Goal: Transaction & Acquisition: Book appointment/travel/reservation

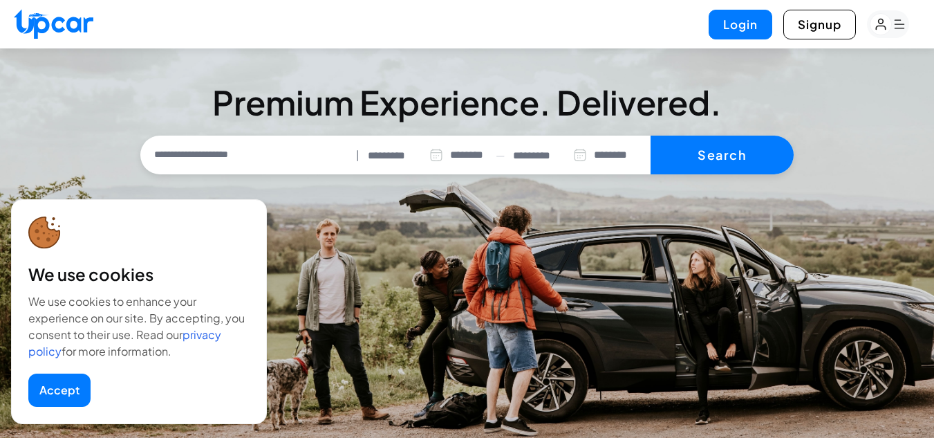
select select "********"
click at [386, 145] on div "********* ********* ******** ******** ******* ******* ******* ******* ******* *…" at bounding box center [428, 155] width 120 height 30
click at [391, 151] on input "*********" at bounding box center [406, 156] width 76 height 16
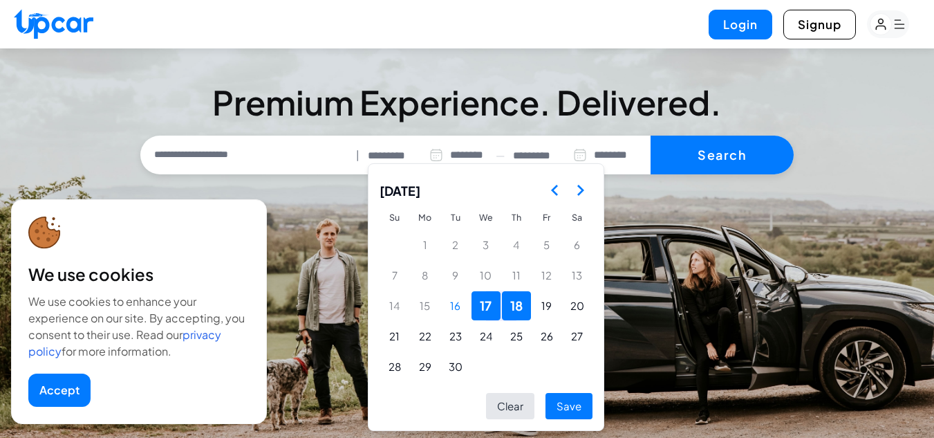
click at [577, 181] on button "Go to the Next Month" at bounding box center [580, 190] width 25 height 25
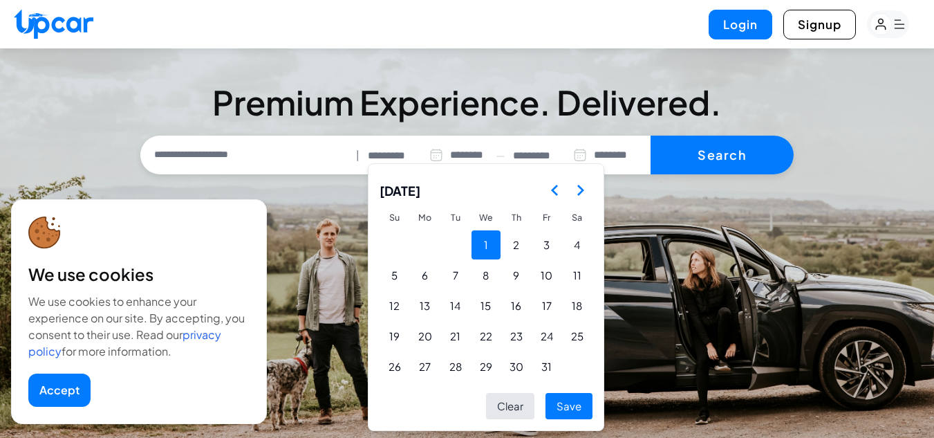
click at [484, 240] on button "1" at bounding box center [485, 244] width 29 height 29
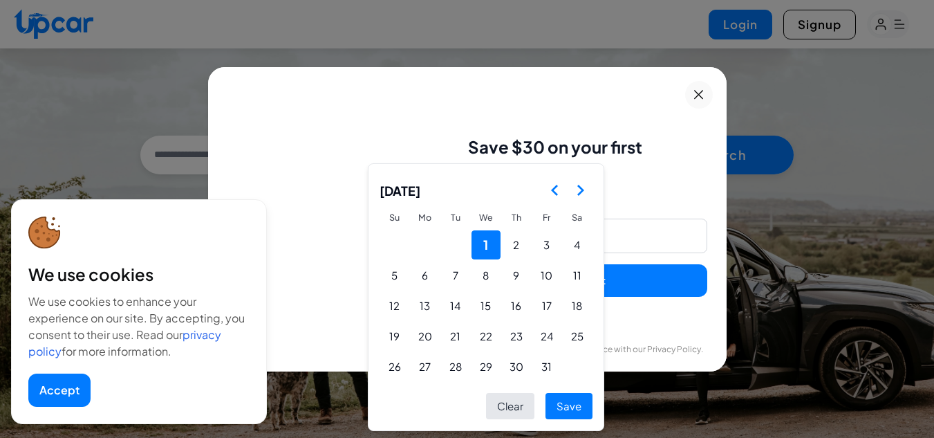
click at [550, 411] on button "Save" at bounding box center [568, 406] width 47 height 27
type input "*********"
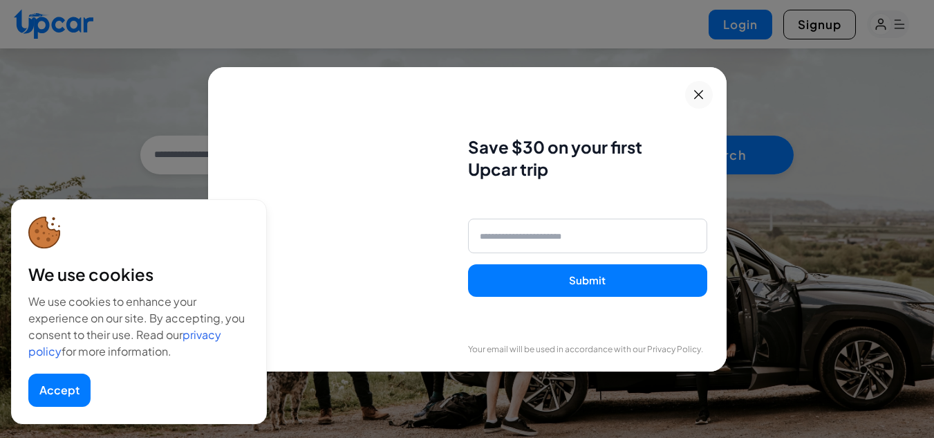
click at [703, 93] on icon at bounding box center [698, 94] width 9 height 9
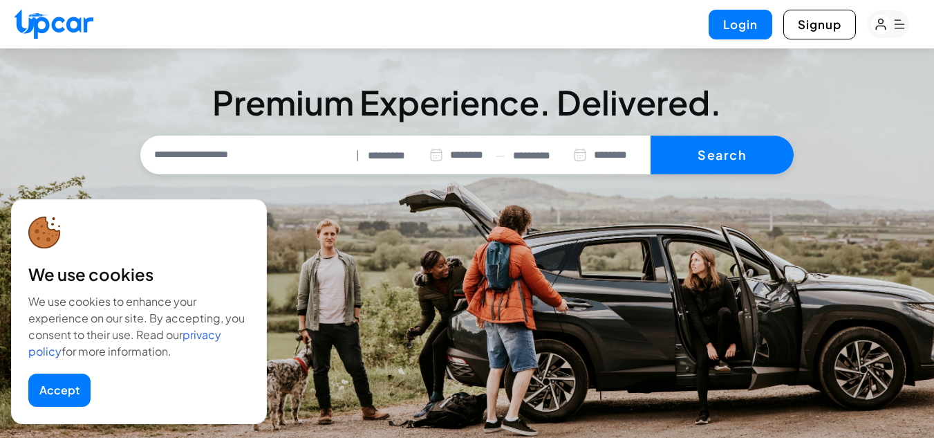
click at [555, 146] on div "**********" at bounding box center [577, 155] width 129 height 30
click at [536, 153] on input "*********" at bounding box center [550, 156] width 74 height 16
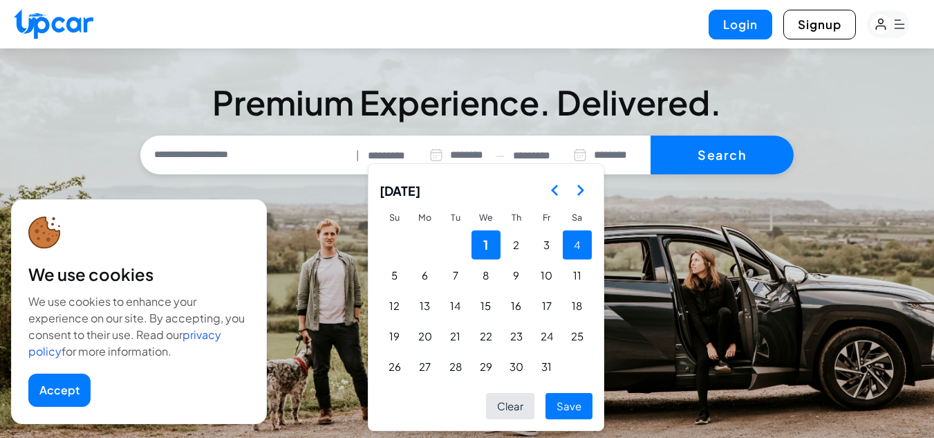
click at [563, 249] on button "4" at bounding box center [577, 244] width 29 height 29
click at [558, 411] on button "Save" at bounding box center [568, 406] width 47 height 27
type input "*********"
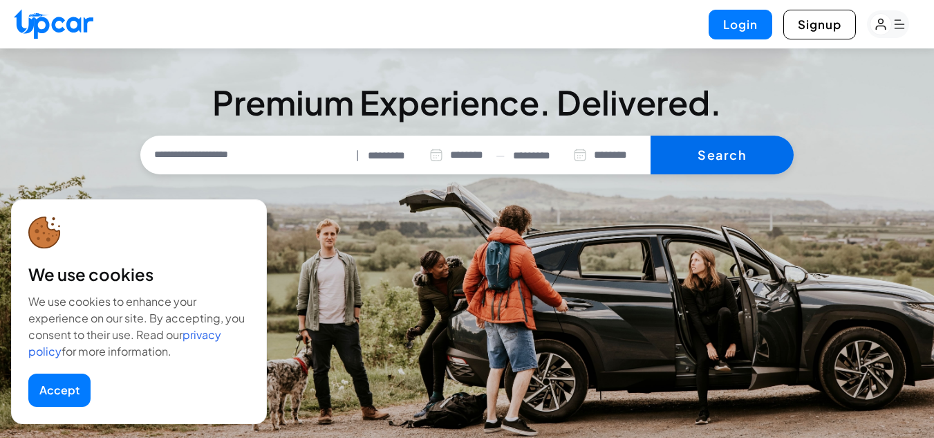
click at [732, 163] on button "Search" at bounding box center [721, 154] width 143 height 39
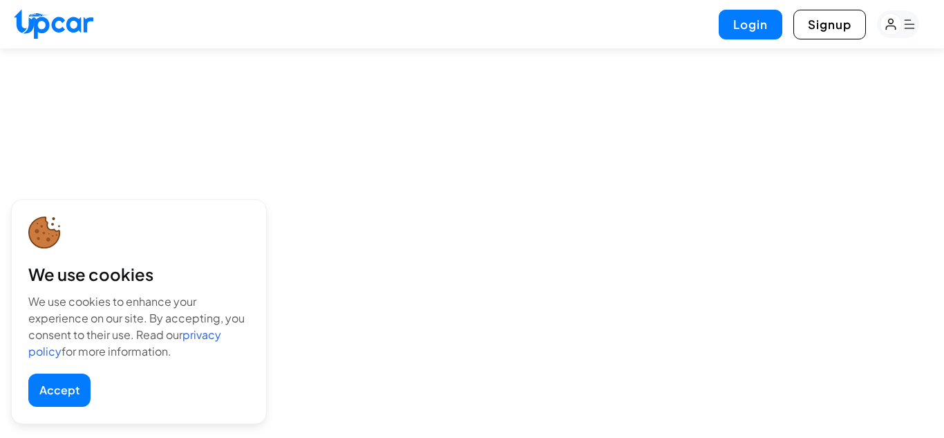
select select "********"
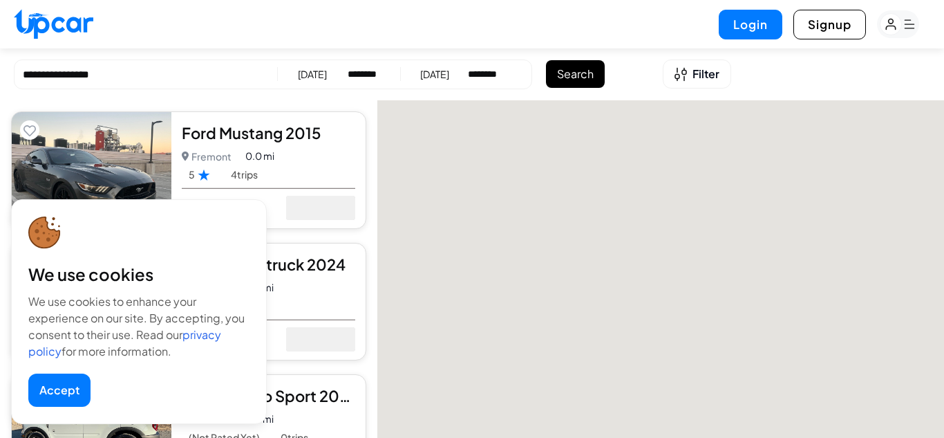
click at [58, 382] on button "Accept" at bounding box center [59, 389] width 62 height 33
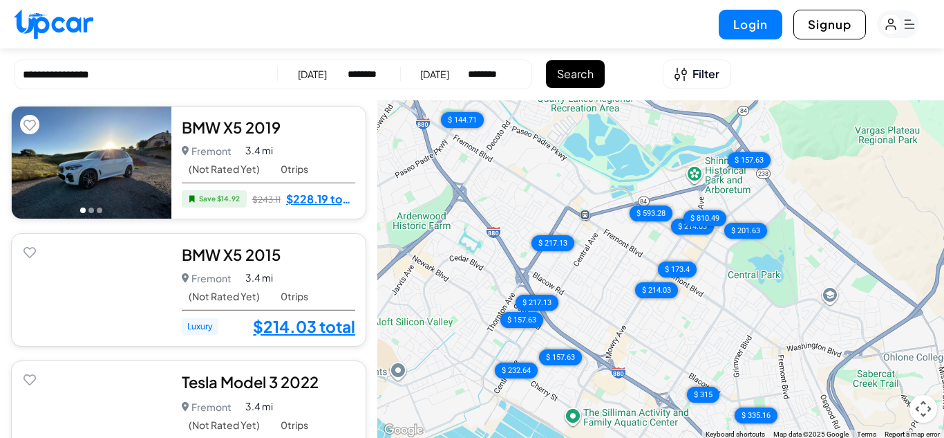
scroll to position [2007, 0]
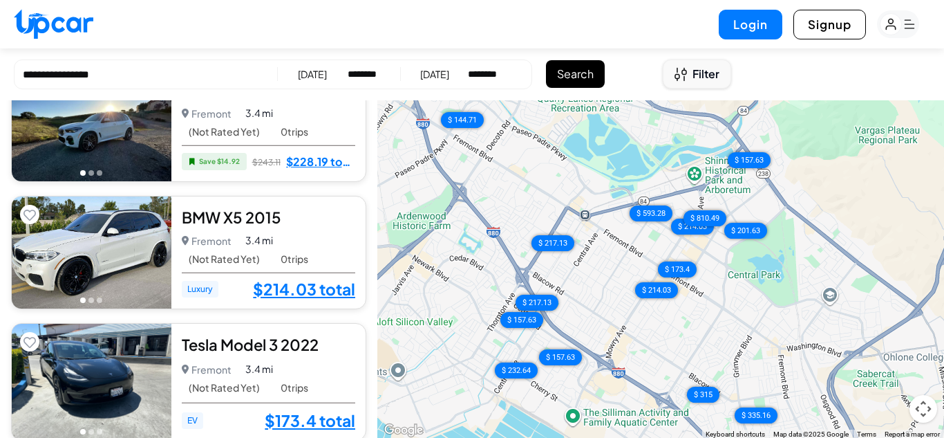
click at [700, 79] on span "Filter" at bounding box center [706, 74] width 27 height 17
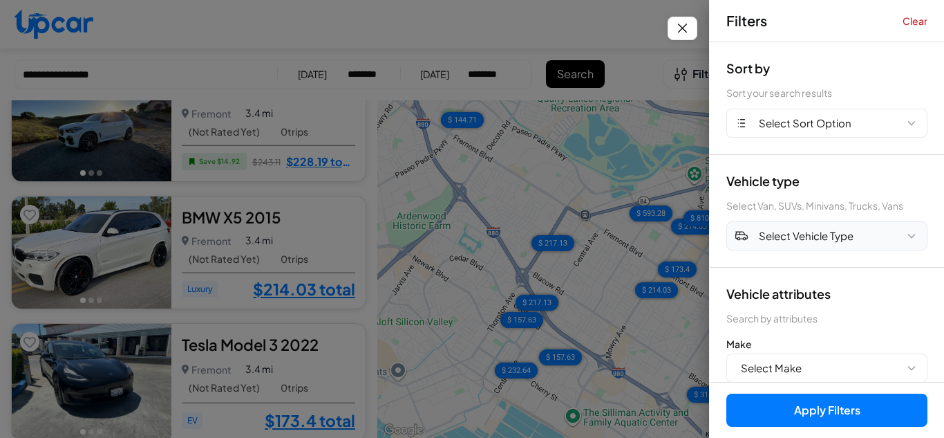
click at [809, 236] on span "Select Vehicle Type" at bounding box center [806, 236] width 95 height 16
click at [747, 294] on button "SUV" at bounding box center [827, 294] width 200 height 27
click at [842, 265] on div "Vehicle type Select Van, SUVs, Minivans, Trucks, Vans SUV" at bounding box center [827, 211] width 234 height 113
click at [833, 373] on button "Select Make" at bounding box center [827, 367] width 201 height 29
click at [861, 368] on button "Select Make" at bounding box center [827, 367] width 201 height 29
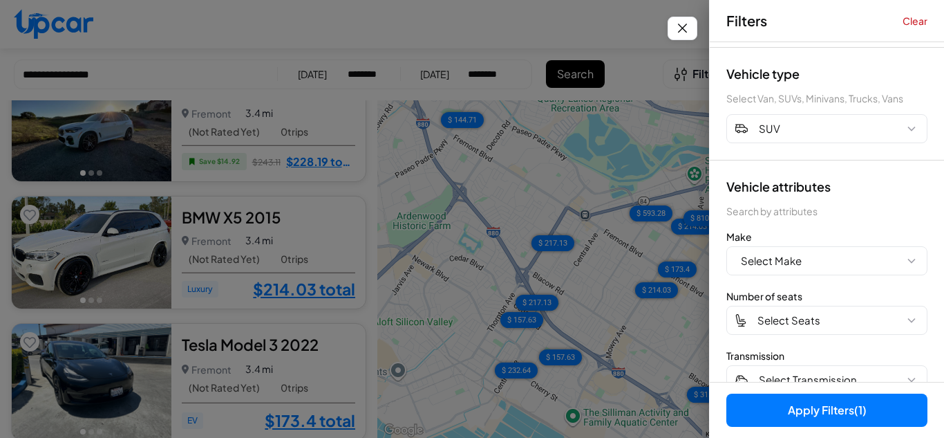
scroll to position [125, 0]
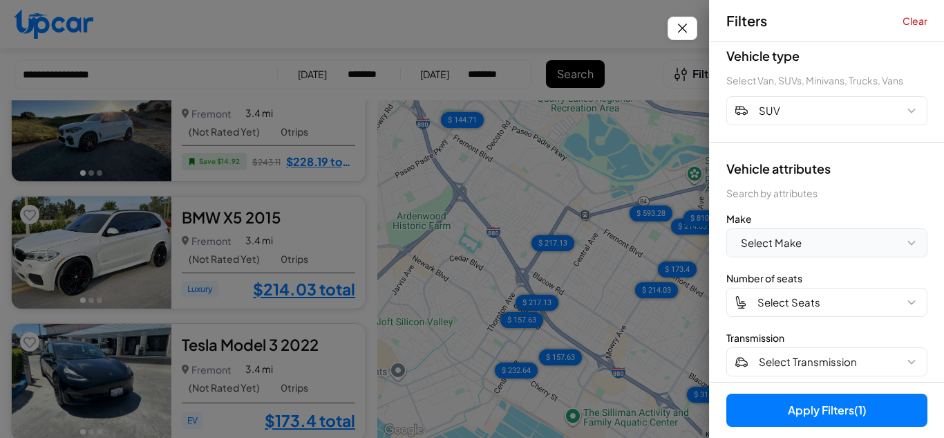
click at [850, 250] on button "Select Make" at bounding box center [827, 242] width 201 height 29
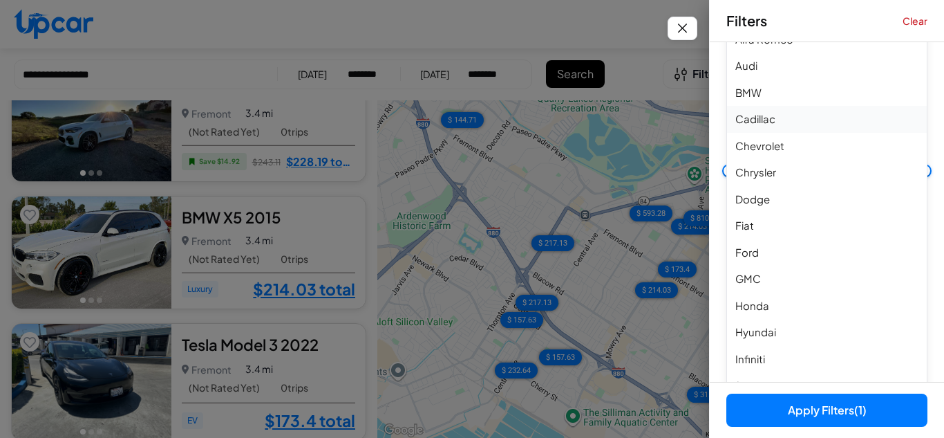
scroll to position [359, 0]
click at [758, 125] on button "BMW" at bounding box center [827, 120] width 200 height 27
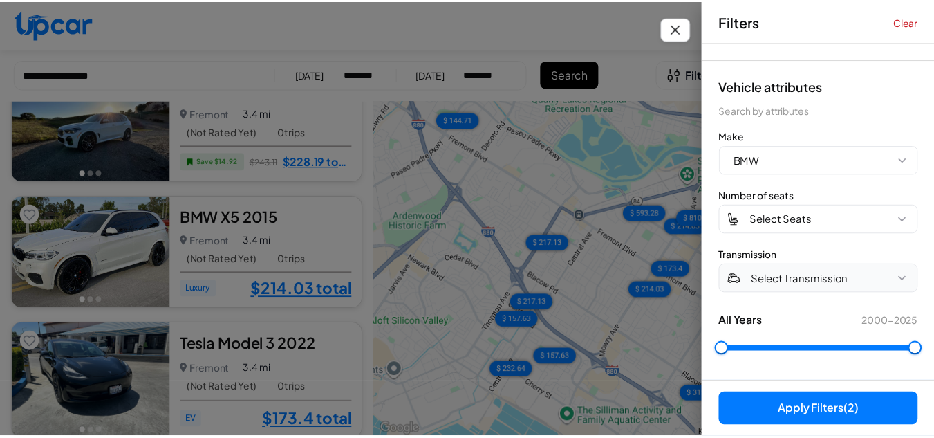
scroll to position [268, 0]
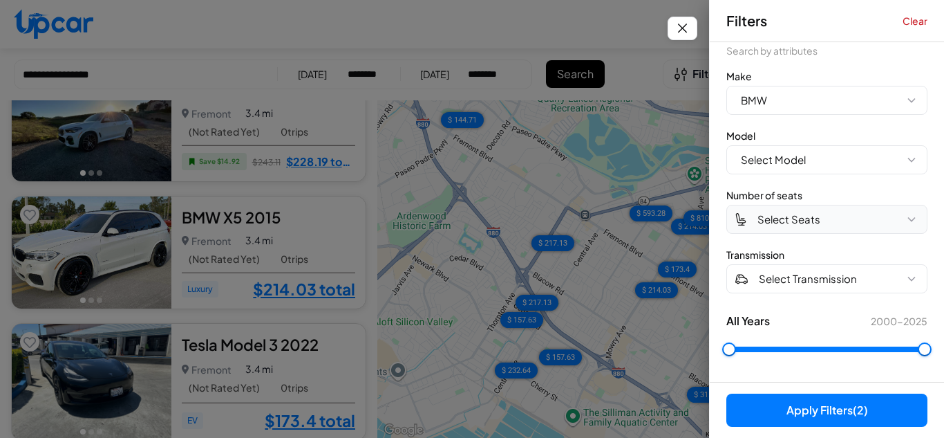
click at [801, 225] on span "Select Seats" at bounding box center [789, 220] width 63 height 16
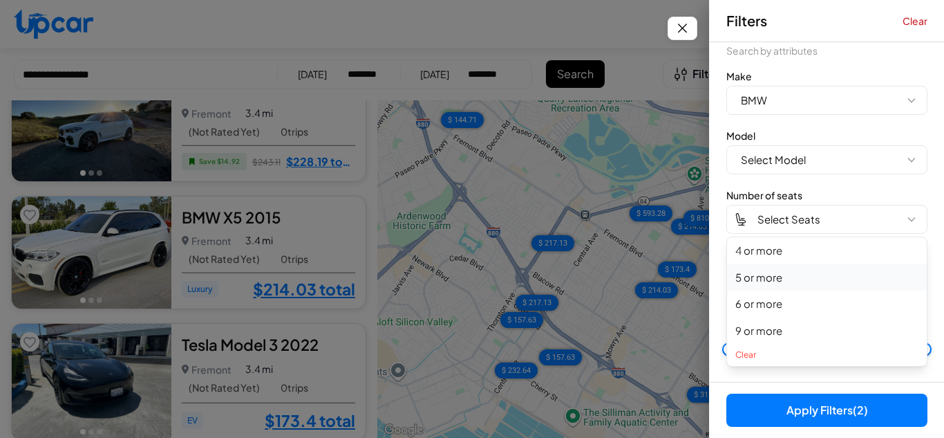
click at [776, 287] on button "5 or more" at bounding box center [827, 277] width 200 height 27
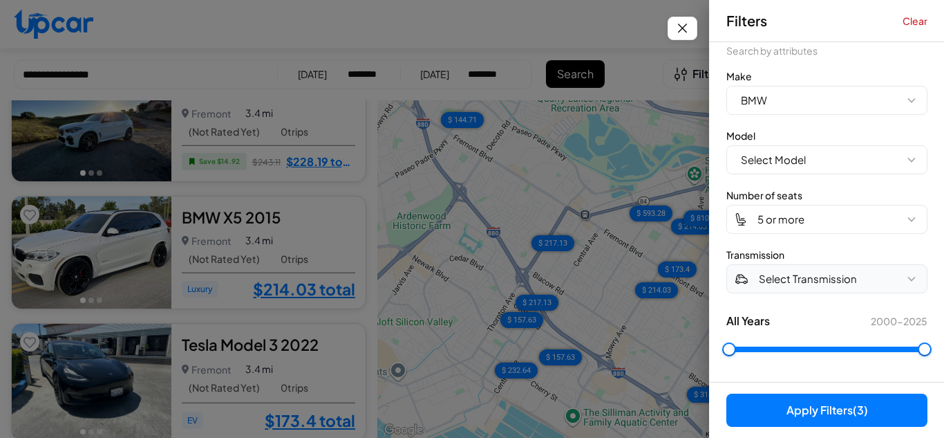
click at [847, 288] on button "Select Transmission" at bounding box center [827, 278] width 201 height 29
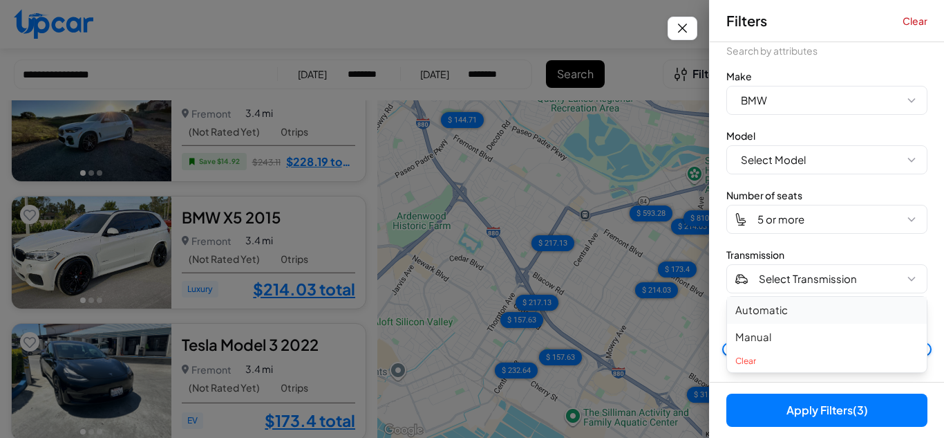
click at [772, 304] on button "Automatic" at bounding box center [827, 310] width 200 height 27
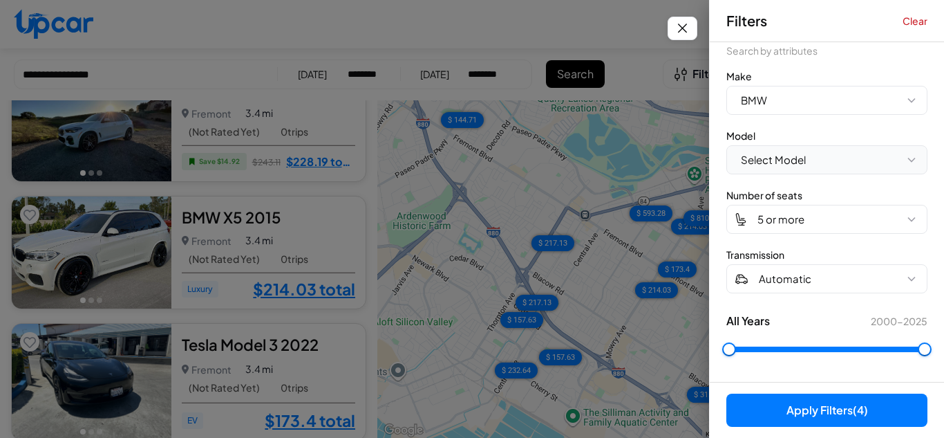
click at [825, 167] on button "Select Model" at bounding box center [827, 159] width 201 height 29
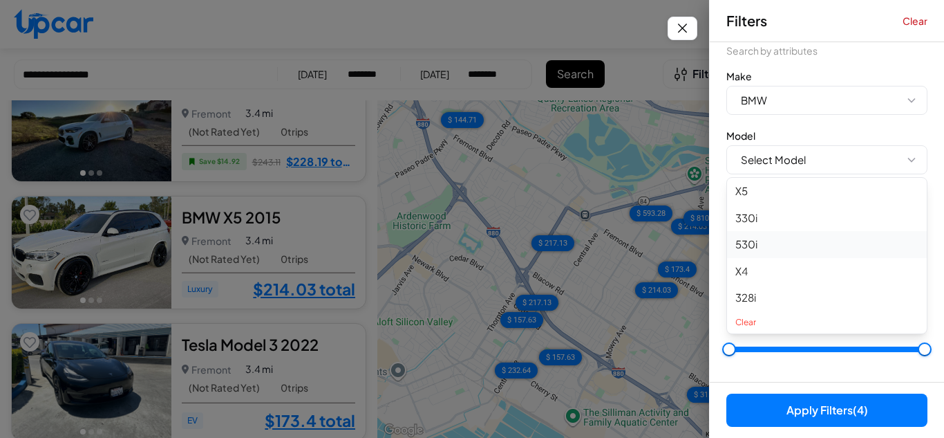
click at [786, 235] on button "530i" at bounding box center [827, 244] width 200 height 27
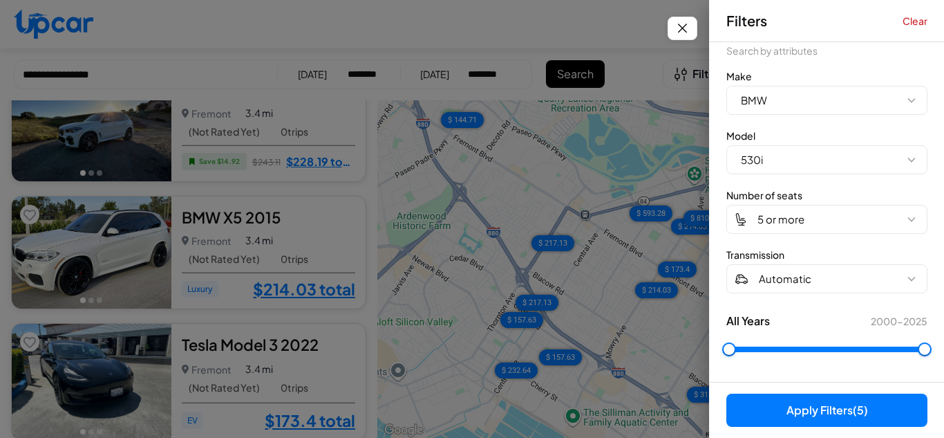
click at [799, 396] on button "Apply Filters (5)" at bounding box center [827, 409] width 201 height 33
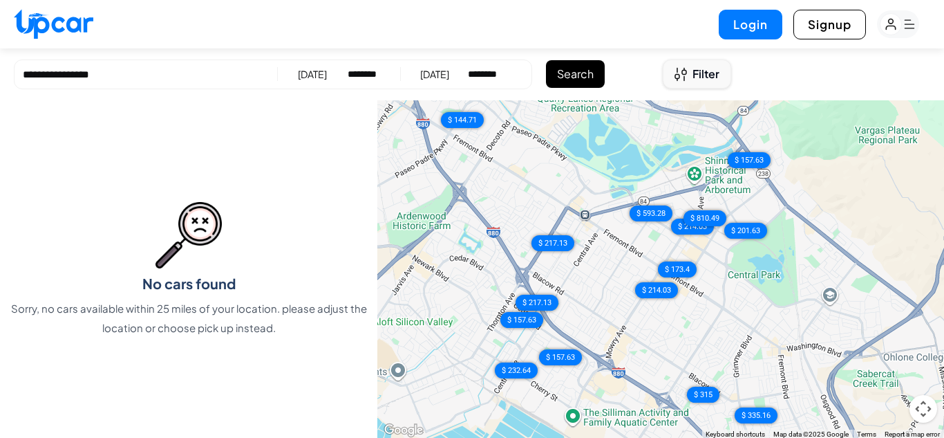
click at [677, 82] on button "Filter" at bounding box center [697, 73] width 68 height 29
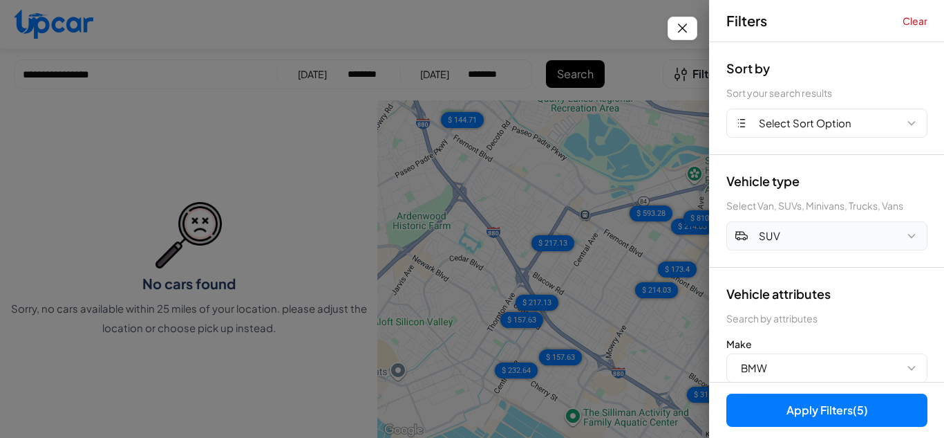
click at [828, 240] on button "SUV" at bounding box center [827, 235] width 201 height 29
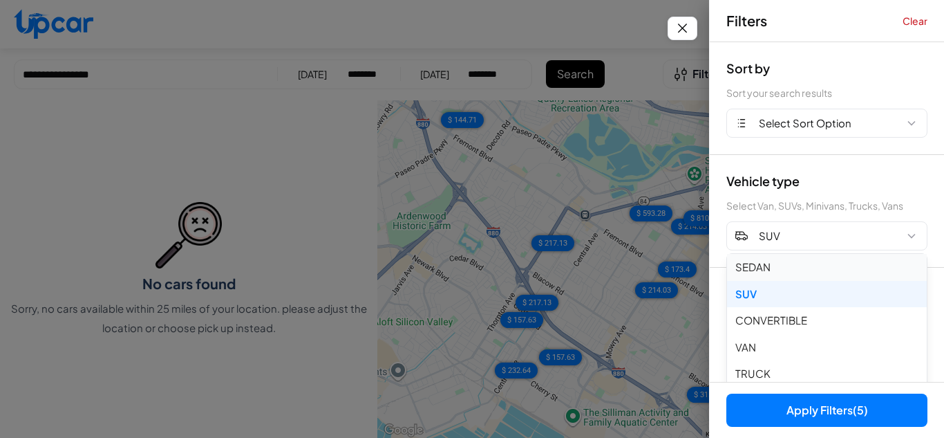
click at [753, 275] on button "SEDAN" at bounding box center [827, 267] width 200 height 27
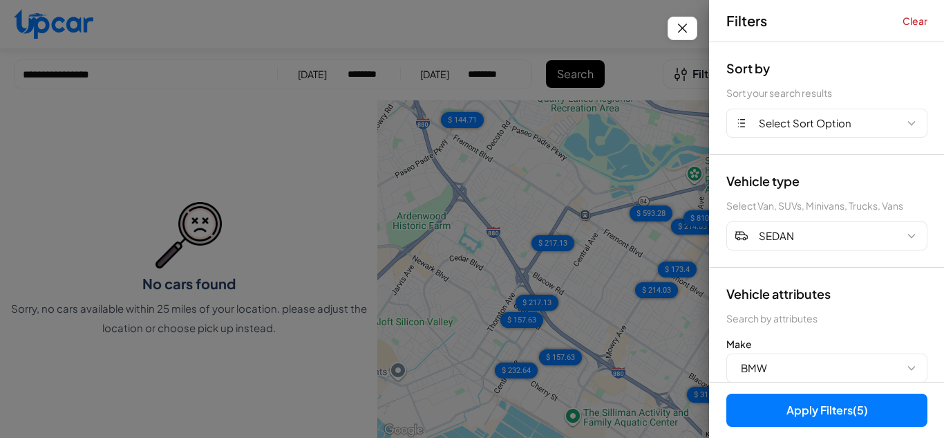
click at [797, 409] on button "Apply Filters (5)" at bounding box center [827, 409] width 201 height 33
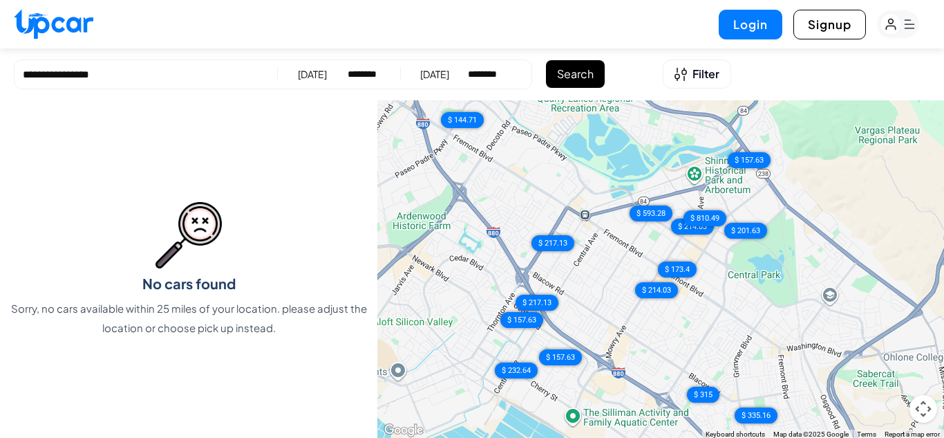
select select "********"
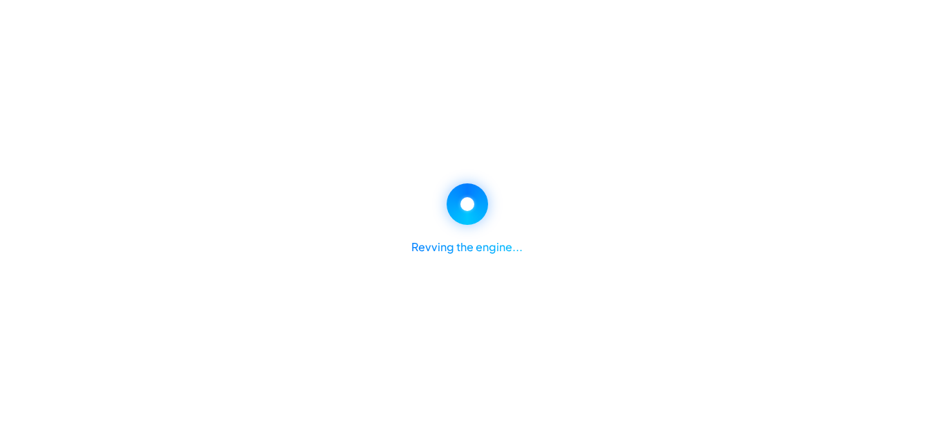
select select "********"
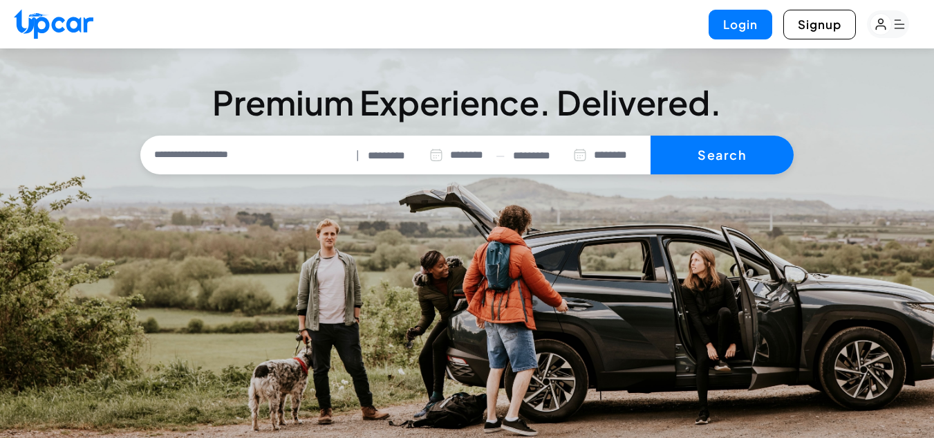
click at [407, 153] on input "*********" at bounding box center [406, 156] width 76 height 16
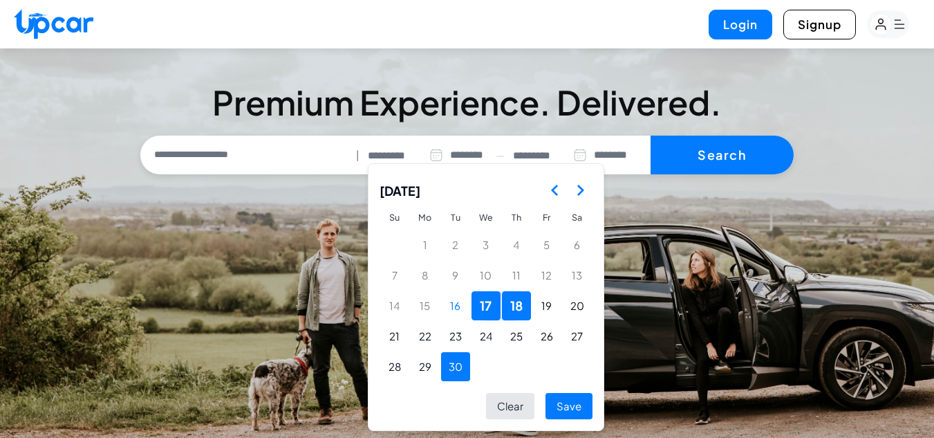
click at [452, 362] on button "30" at bounding box center [455, 366] width 29 height 29
click at [554, 412] on button "Save" at bounding box center [568, 406] width 47 height 27
type input "*********"
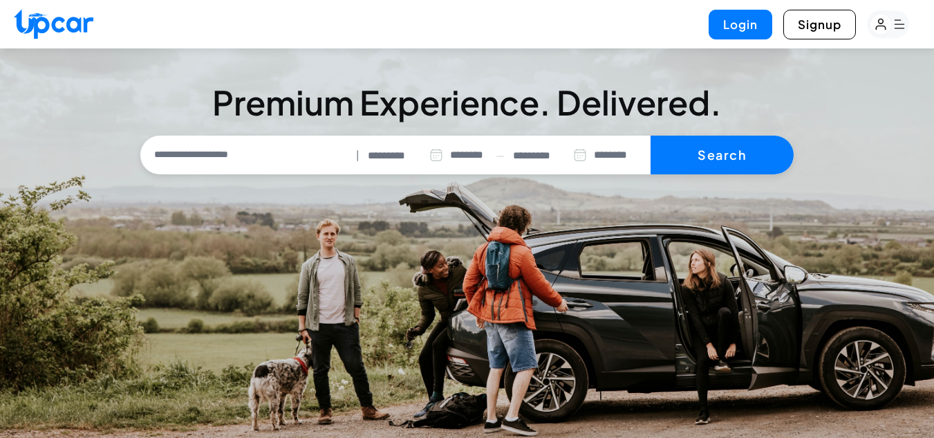
click at [545, 157] on input "*********" at bounding box center [550, 156] width 74 height 16
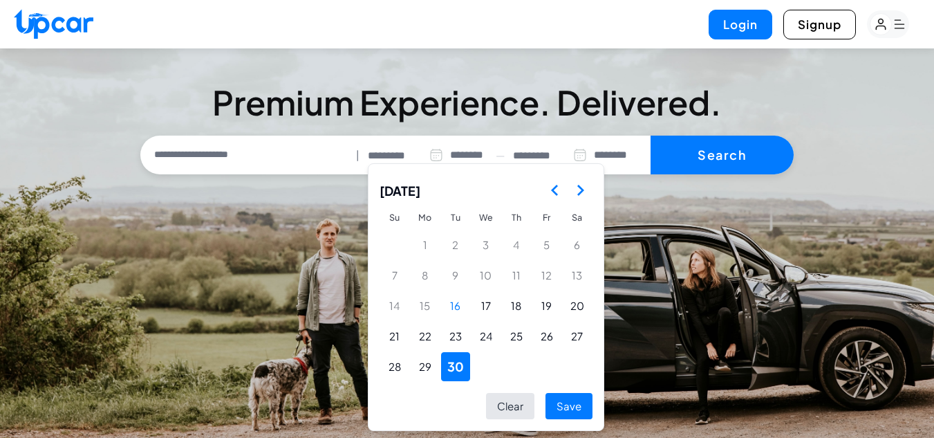
click at [572, 187] on icon "Go to the Next Month" at bounding box center [580, 190] width 17 height 17
click at [411, 283] on button "6" at bounding box center [425, 275] width 29 height 29
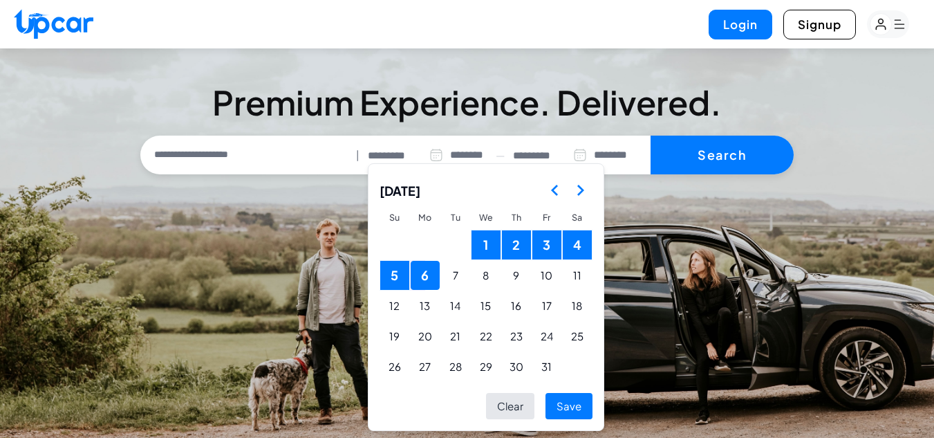
click at [551, 402] on button "Save" at bounding box center [568, 406] width 47 height 27
type input "*********"
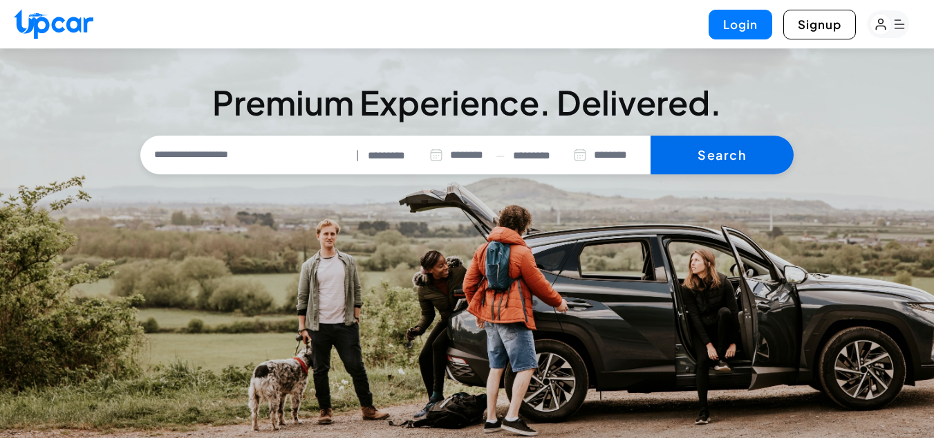
click at [721, 139] on button "Search" at bounding box center [721, 154] width 143 height 39
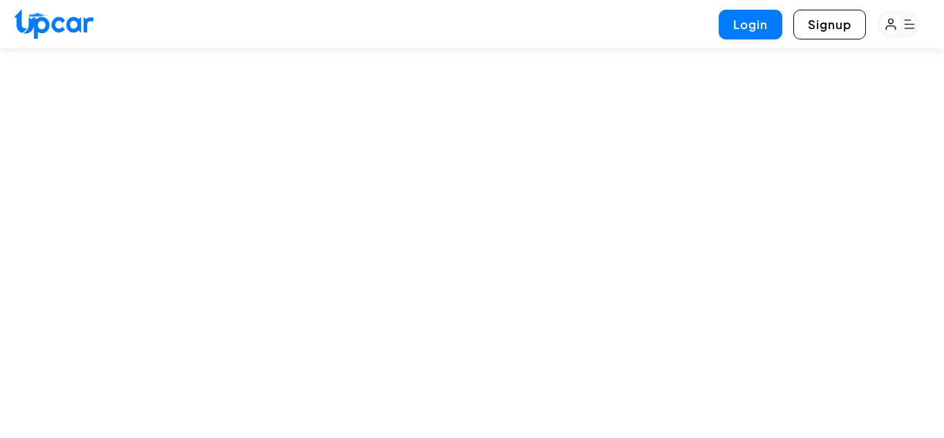
select select "********"
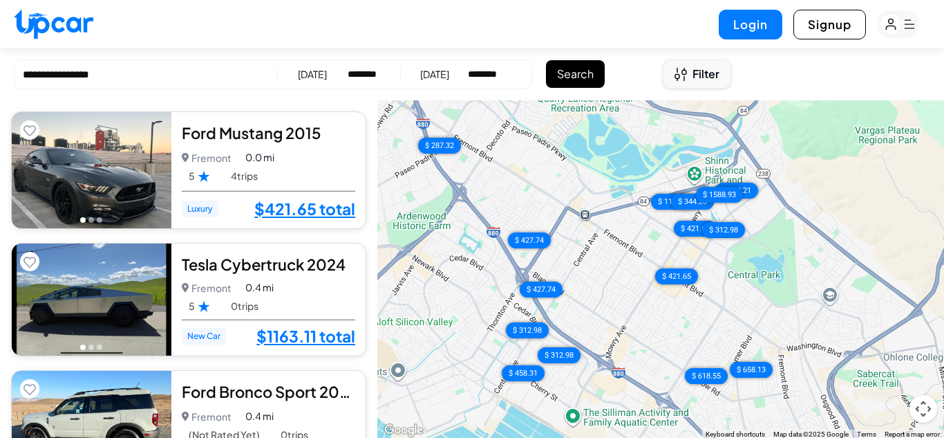
click at [693, 73] on span "Filter" at bounding box center [706, 74] width 27 height 17
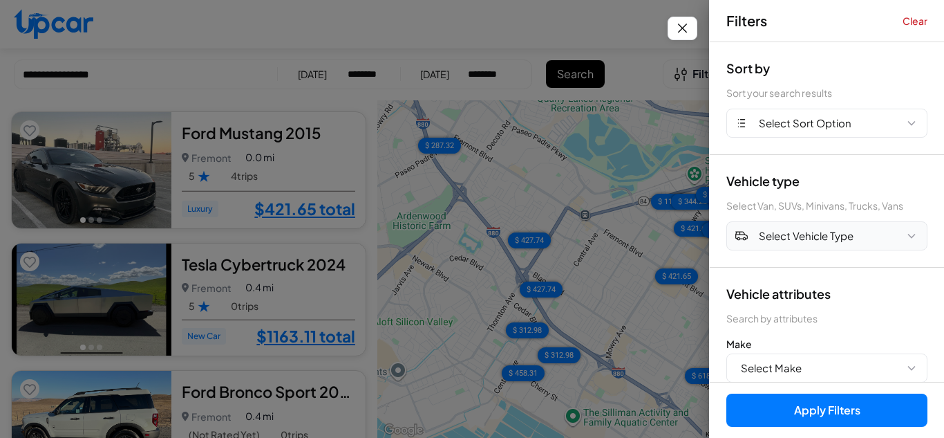
click at [832, 235] on span "Select Vehicle Type" at bounding box center [806, 236] width 95 height 16
click at [758, 294] on button "SUV" at bounding box center [827, 294] width 200 height 27
click at [806, 265] on div "Vehicle type Select Van, SUVs, Minivans, Trucks, Vans SUV" at bounding box center [827, 211] width 234 height 113
click at [838, 364] on button "Select Make" at bounding box center [827, 367] width 201 height 29
click at [894, 361] on button "Select Make" at bounding box center [827, 367] width 201 height 29
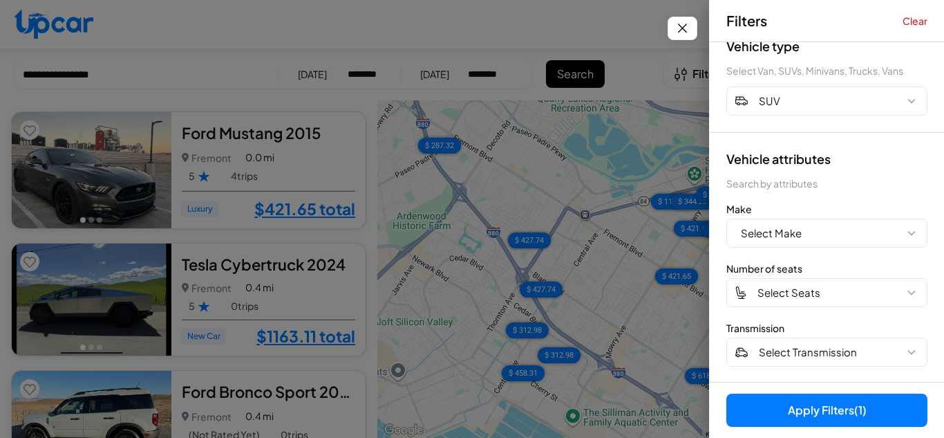
scroll to position [140, 0]
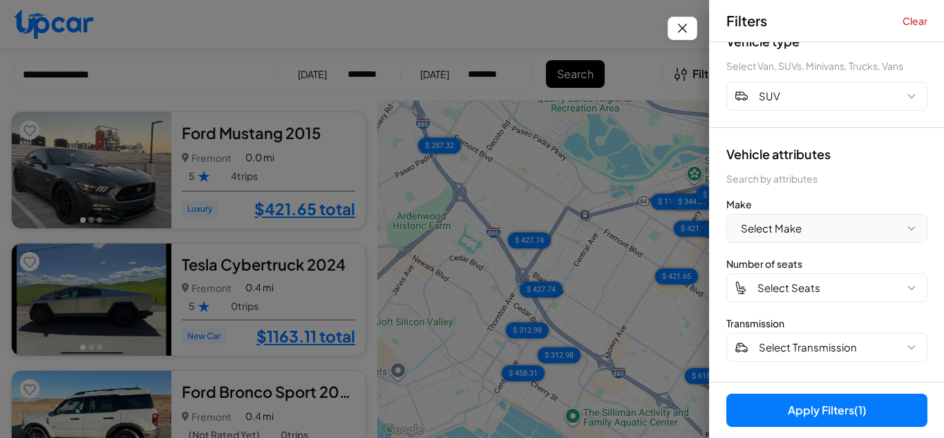
click at [833, 225] on button "Select Make" at bounding box center [827, 228] width 201 height 29
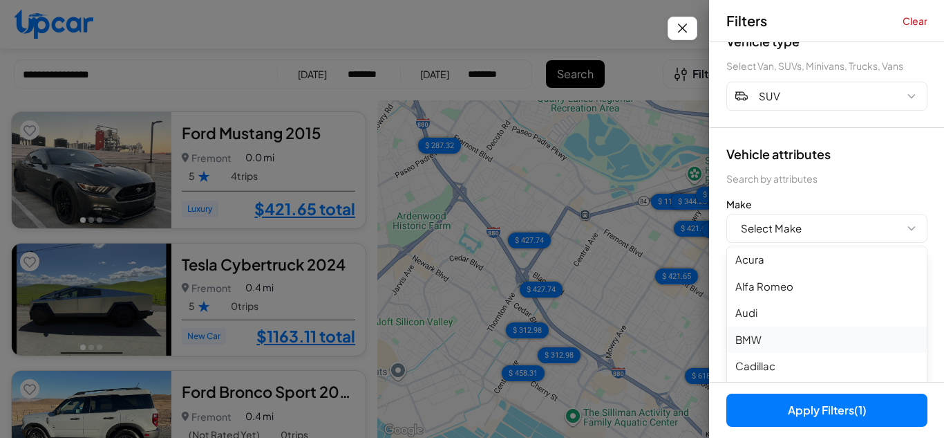
click at [762, 340] on button "BMW" at bounding box center [827, 339] width 200 height 27
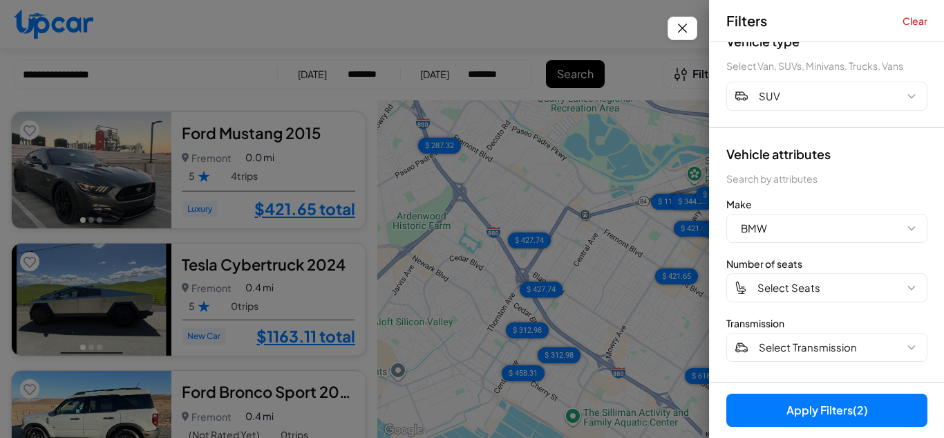
click at [798, 412] on button "Apply Filters (2)" at bounding box center [827, 409] width 201 height 33
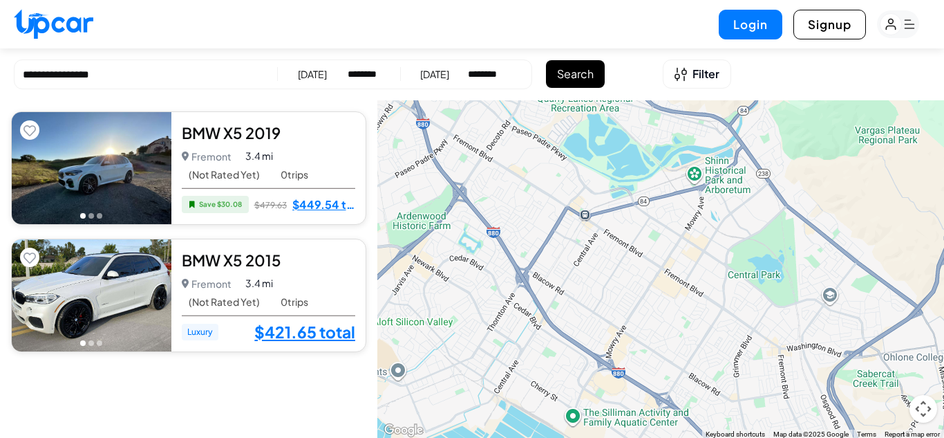
click at [93, 214] on button "Go to photo 2" at bounding box center [91, 216] width 6 height 6
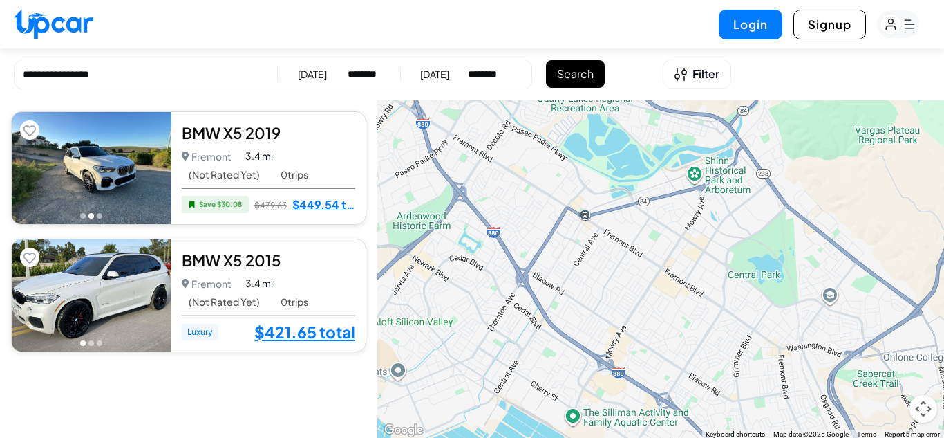
click at [100, 214] on button "Go to photo 3" at bounding box center [100, 216] width 6 height 6
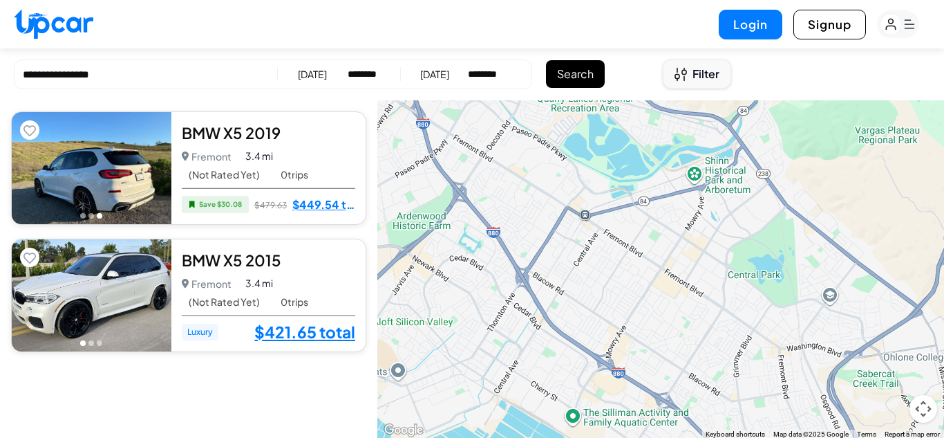
click at [684, 81] on button "Filter" at bounding box center [697, 73] width 68 height 29
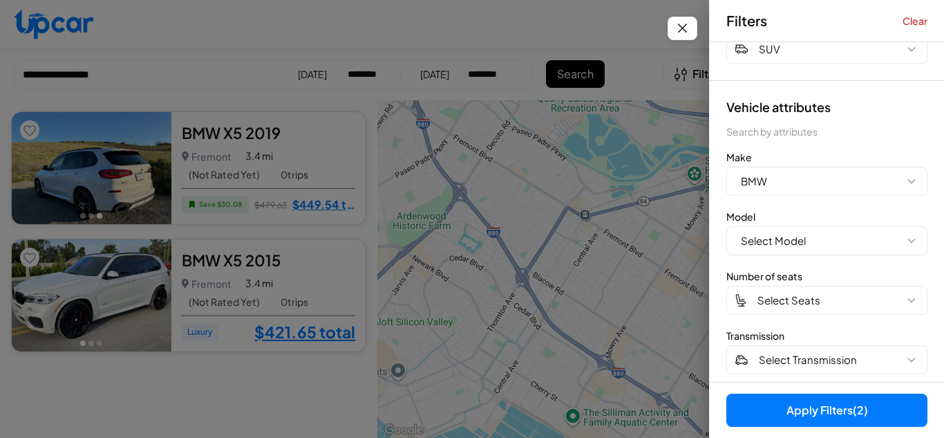
scroll to position [210, 0]
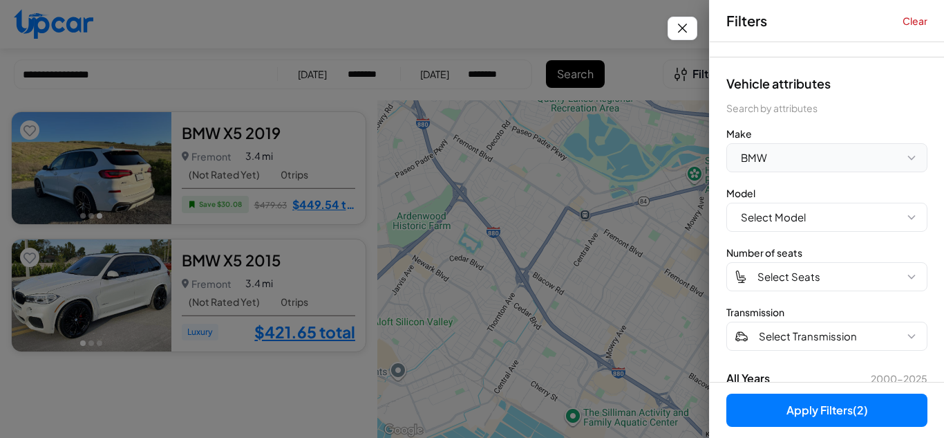
click at [826, 165] on button "BMW" at bounding box center [827, 157] width 201 height 29
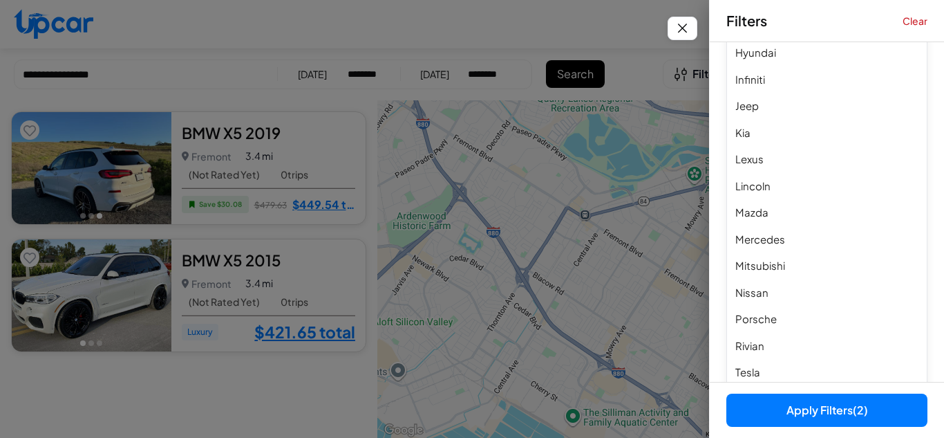
scroll to position [675, 0]
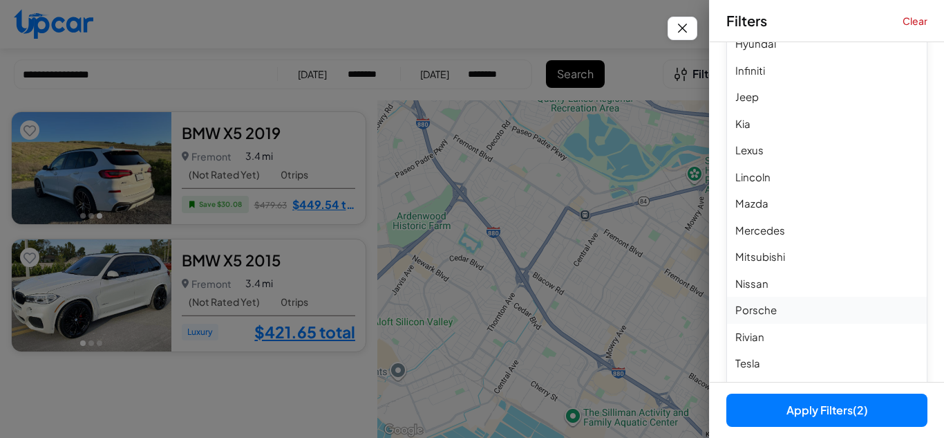
click at [781, 309] on button "Porsche" at bounding box center [827, 310] width 200 height 27
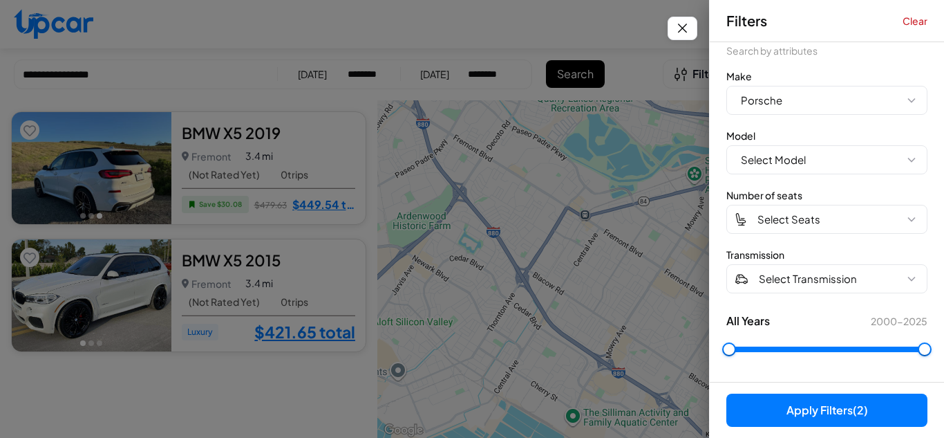
scroll to position [268, 0]
click at [814, 412] on button "Apply Filters (2)" at bounding box center [827, 409] width 201 height 33
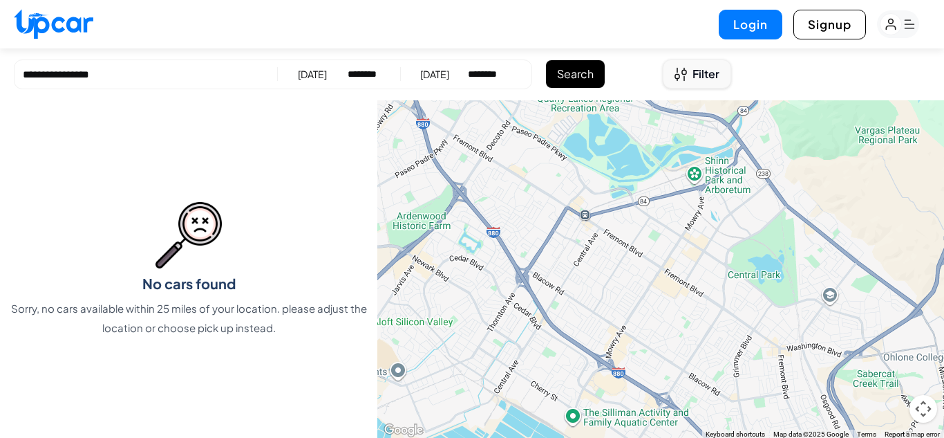
click at [687, 84] on button "Filter" at bounding box center [697, 73] width 68 height 29
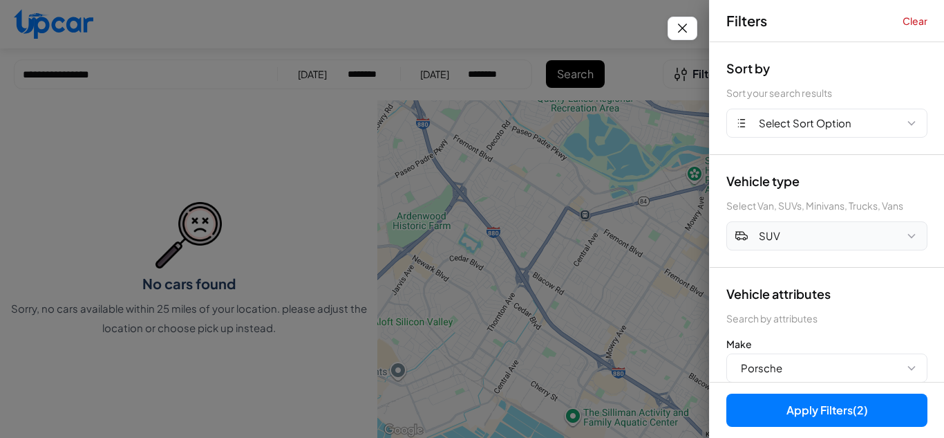
click at [834, 250] on button "SUV" at bounding box center [827, 235] width 201 height 29
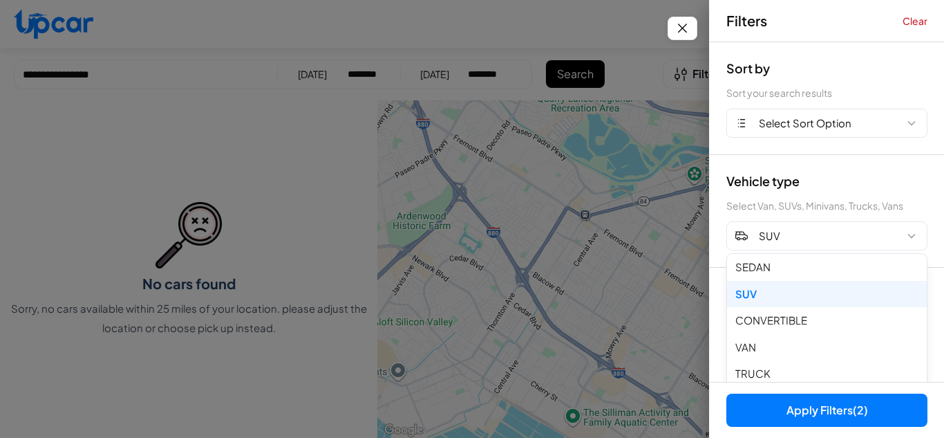
scroll to position [268, 0]
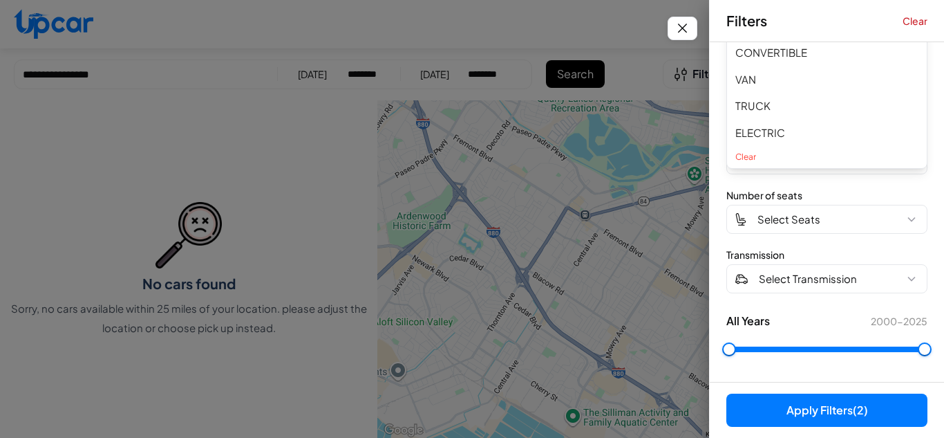
click at [917, 195] on div "Number of seats" at bounding box center [827, 195] width 201 height 14
click at [886, 195] on div "Number of seats" at bounding box center [827, 195] width 201 height 14
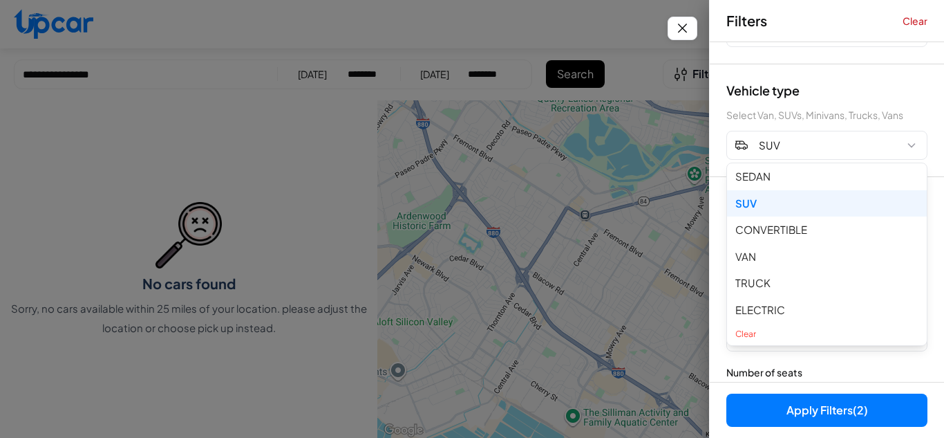
scroll to position [79, 0]
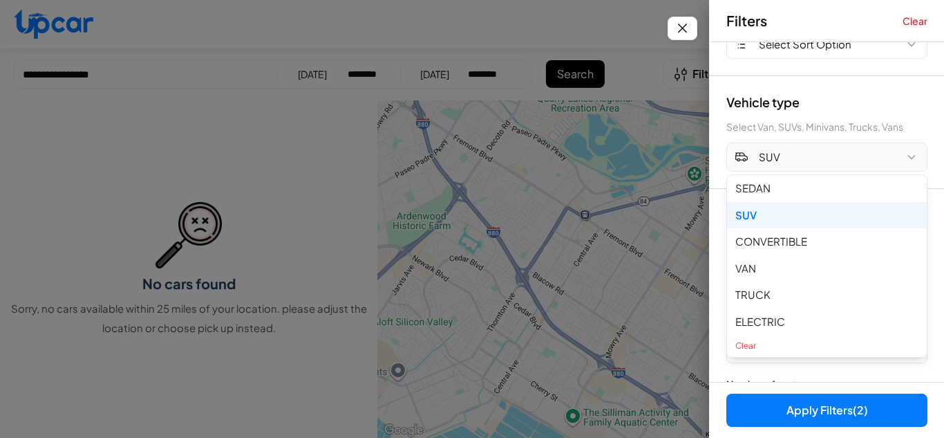
click at [878, 162] on button "SUV" at bounding box center [827, 156] width 201 height 29
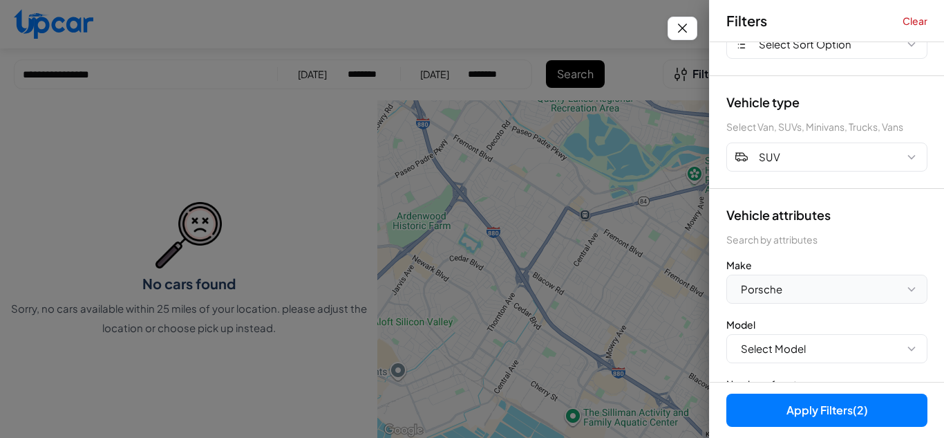
click at [812, 283] on button "Porsche" at bounding box center [827, 288] width 201 height 29
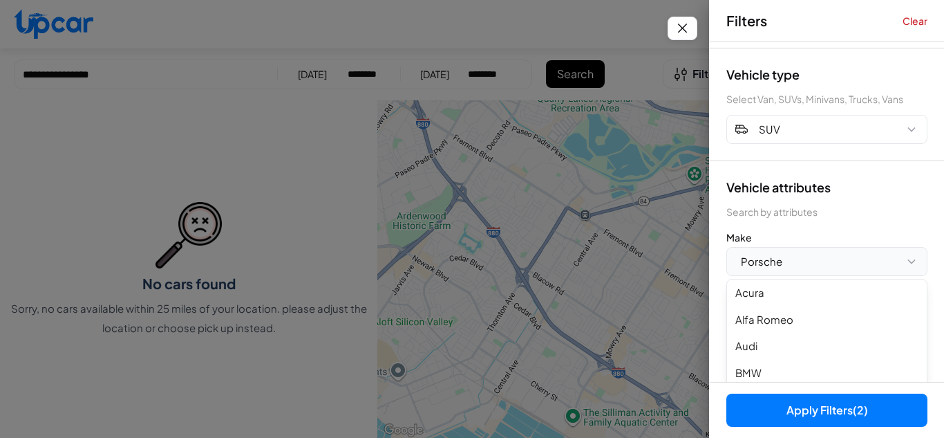
scroll to position [162, 0]
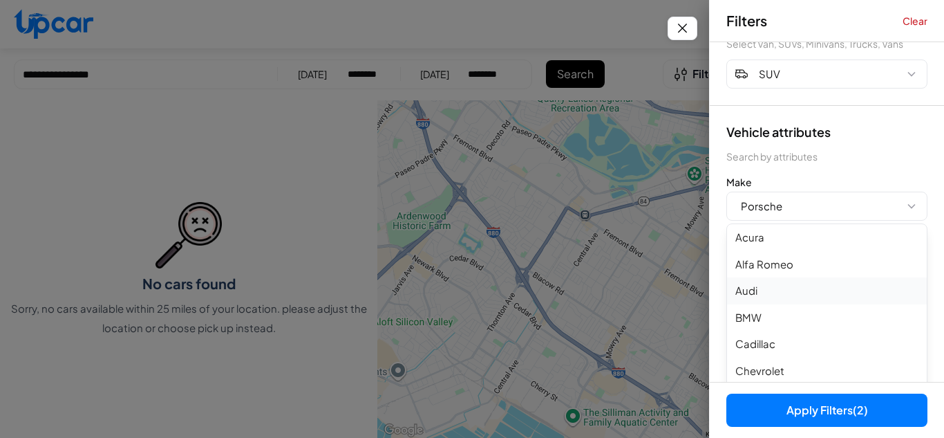
click at [759, 288] on button "Audi" at bounding box center [827, 290] width 200 height 27
click at [784, 406] on button "Apply Filters (2)" at bounding box center [827, 409] width 201 height 33
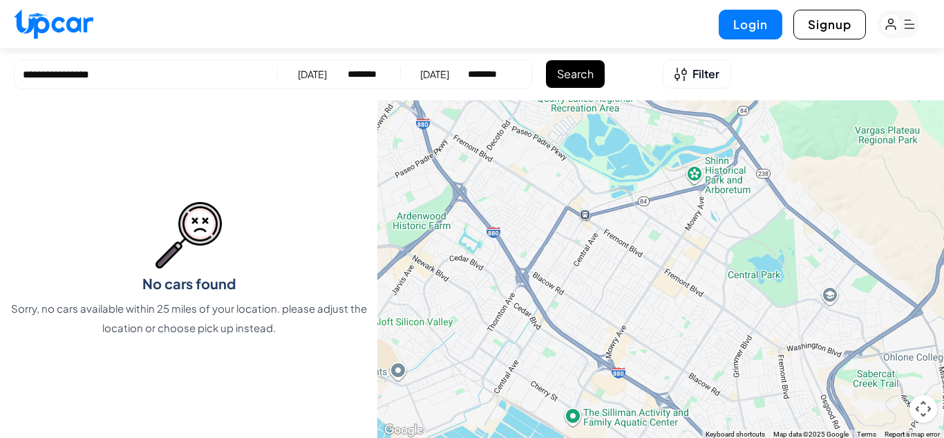
click at [577, 72] on button "Search" at bounding box center [575, 74] width 59 height 28
click at [675, 73] on icon "Open filters" at bounding box center [681, 74] width 12 height 15
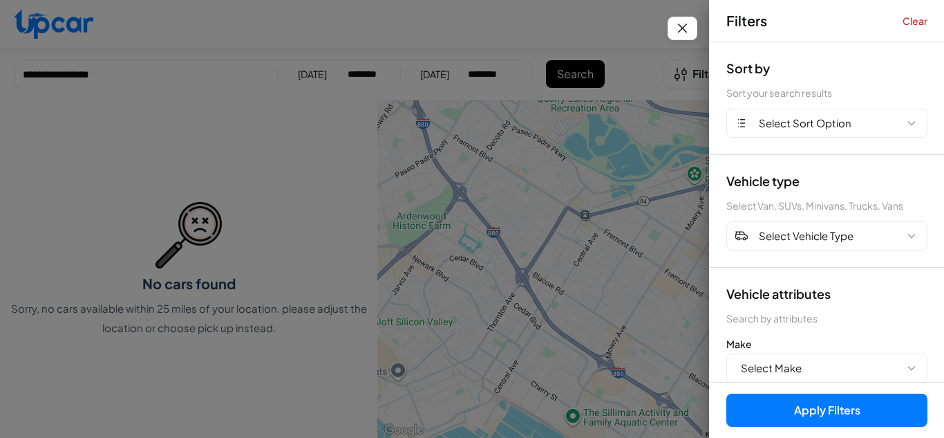
click at [853, 283] on div "Vehicle attributes Search by attributes Make Select Make Number of seats Select…" at bounding box center [827, 429] width 234 height 322
click at [888, 366] on button "Select Make" at bounding box center [827, 367] width 201 height 29
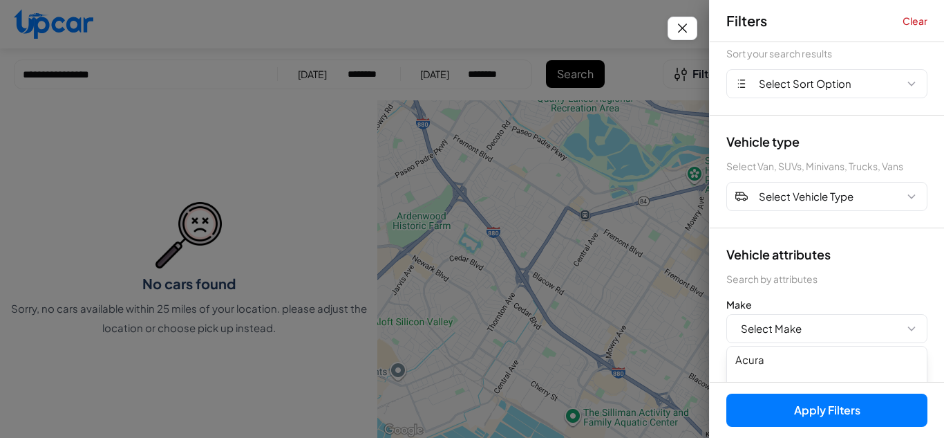
drag, startPoint x: 891, startPoint y: 383, endPoint x: 944, endPoint y: 378, distance: 52.8
click at [944, 378] on div "Filters Clear Sort by Sort your search results Select Sort Option Vehicle type …" at bounding box center [827, 219] width 234 height 438
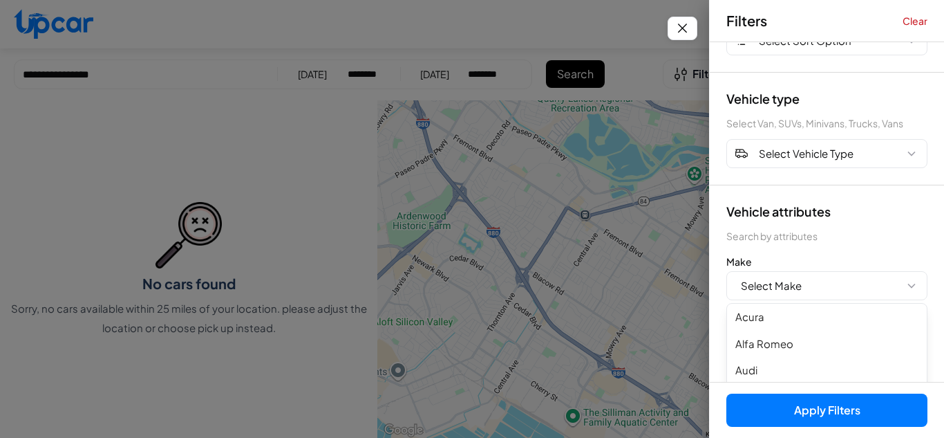
scroll to position [110, 0]
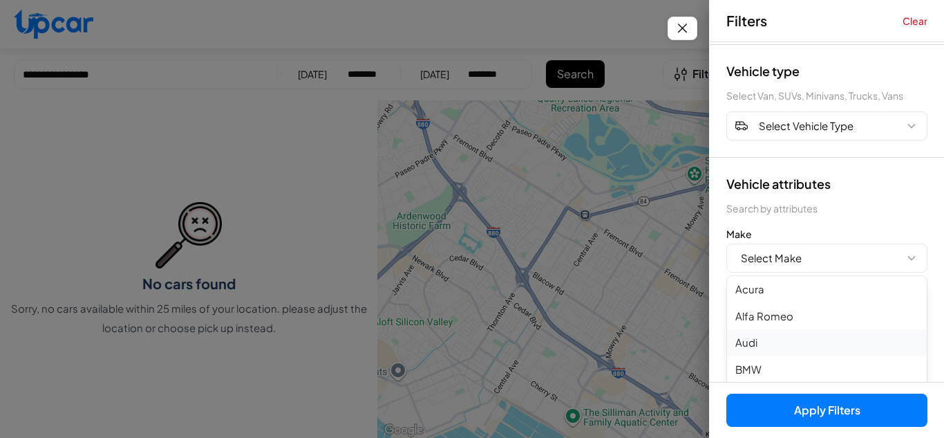
click at [747, 331] on button "Audi" at bounding box center [827, 342] width 200 height 27
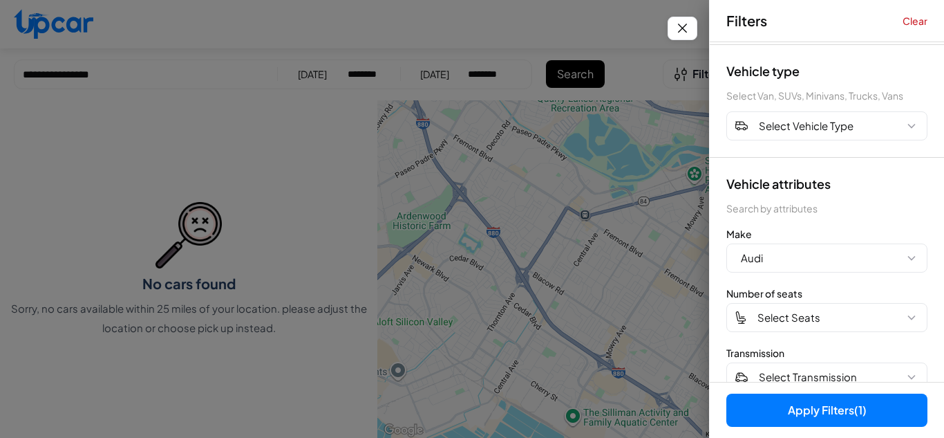
click at [826, 237] on div "Make" at bounding box center [827, 234] width 201 height 14
click at [824, 314] on button "Select Model" at bounding box center [827, 317] width 201 height 29
click at [895, 287] on div "Model" at bounding box center [827, 293] width 201 height 14
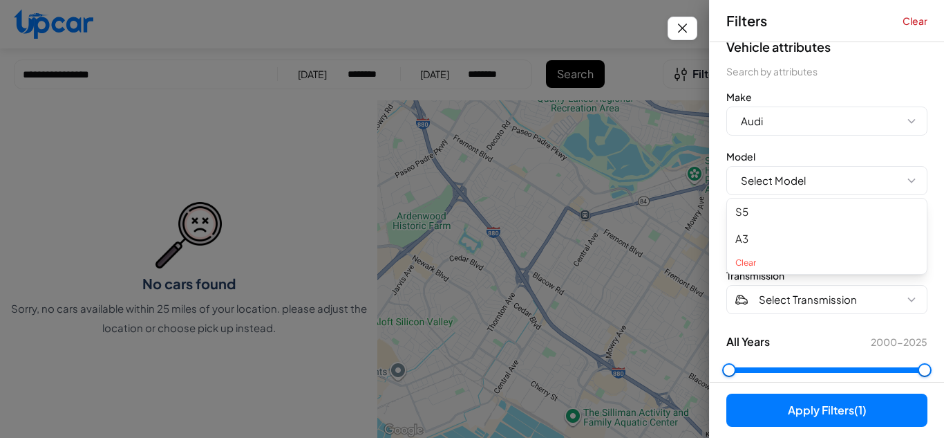
scroll to position [248, 0]
click at [797, 176] on span "Select Model" at bounding box center [773, 179] width 65 height 16
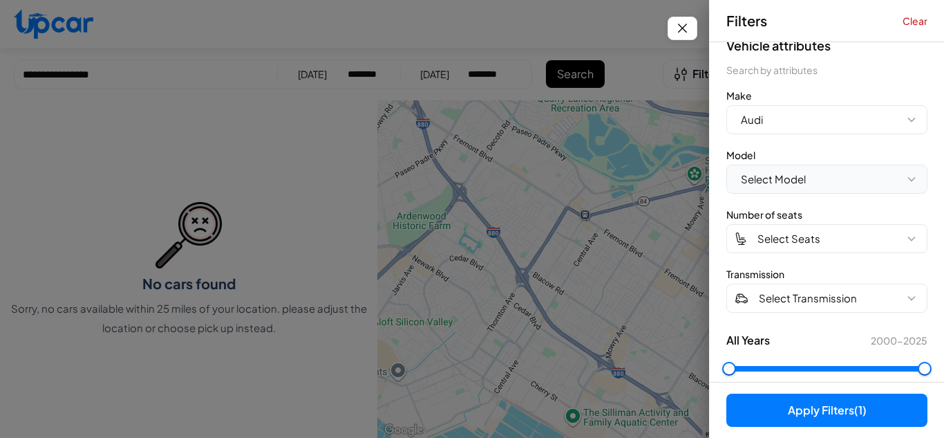
click at [797, 176] on span "Select Model" at bounding box center [773, 179] width 65 height 16
click at [856, 295] on button "Select Transmission" at bounding box center [827, 297] width 201 height 29
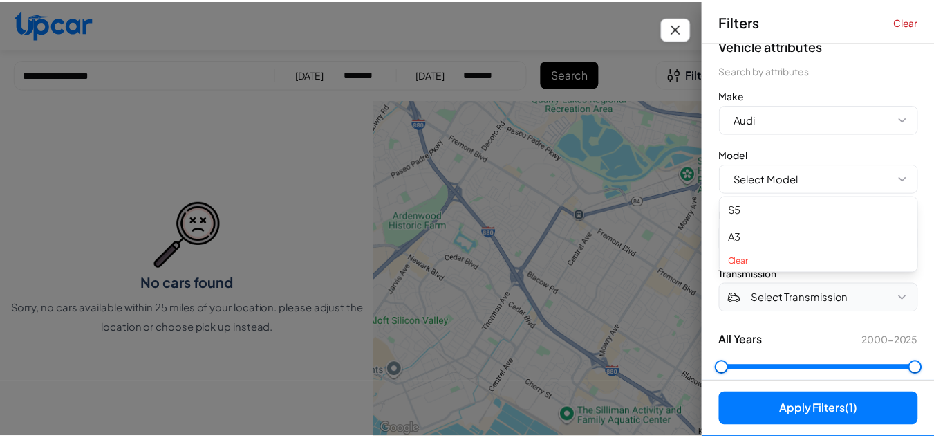
scroll to position [268, 0]
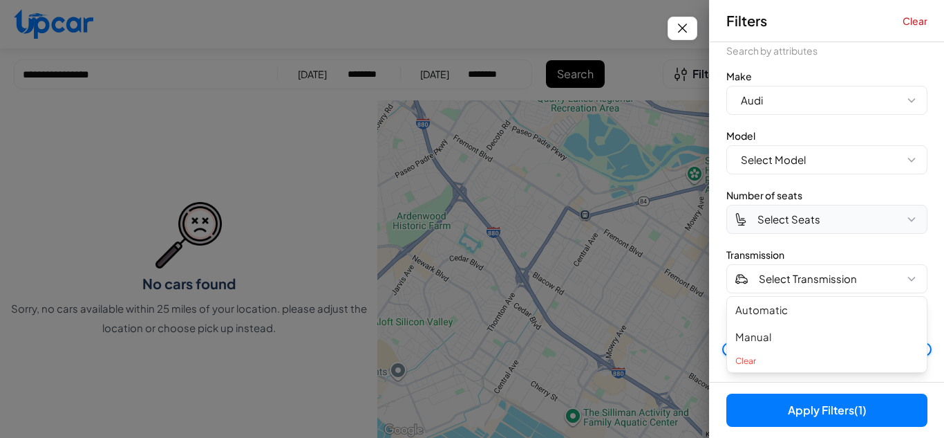
click at [863, 230] on button "Select Seats" at bounding box center [827, 219] width 201 height 29
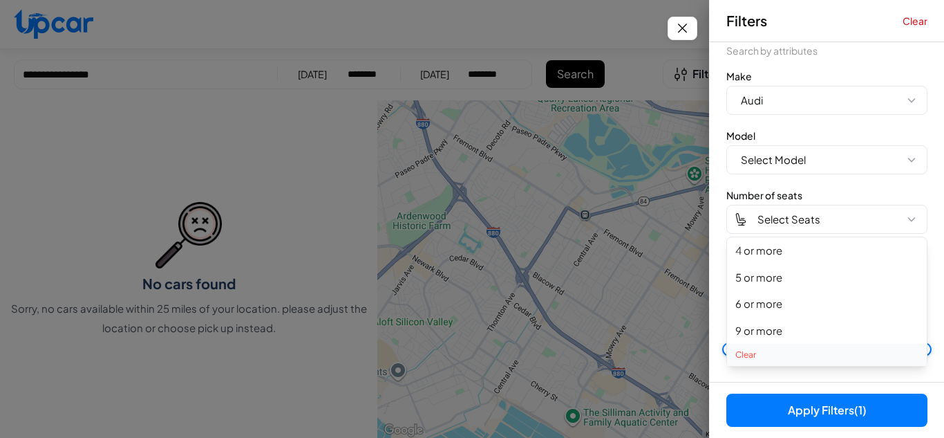
click at [744, 353] on button "Clear" at bounding box center [827, 355] width 200 height 22
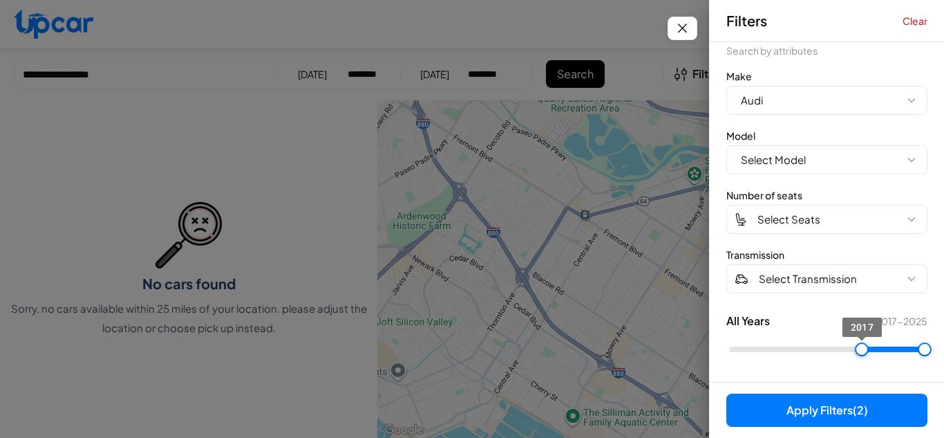
type input "****"
drag, startPoint x: 734, startPoint y: 344, endPoint x: 841, endPoint y: 345, distance: 107.1
click at [841, 345] on span "2015" at bounding box center [847, 349] width 14 height 14
click at [809, 205] on button "Select Seats" at bounding box center [827, 219] width 201 height 29
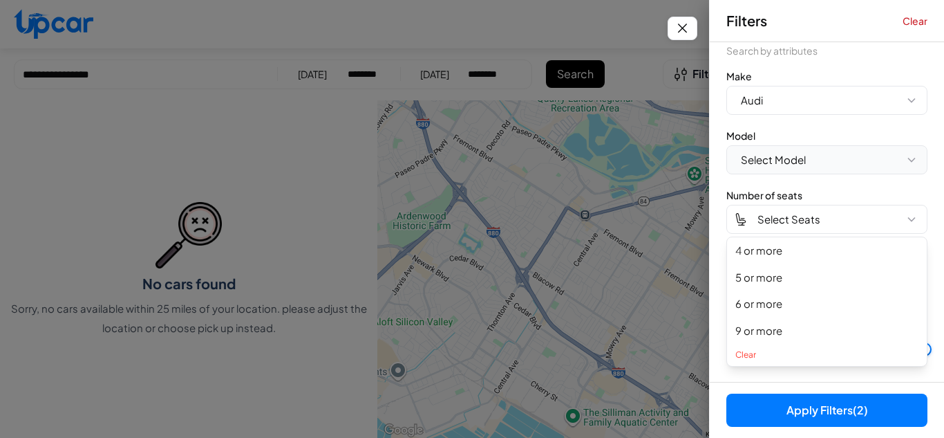
click at [794, 160] on span "Select Model" at bounding box center [773, 160] width 65 height 16
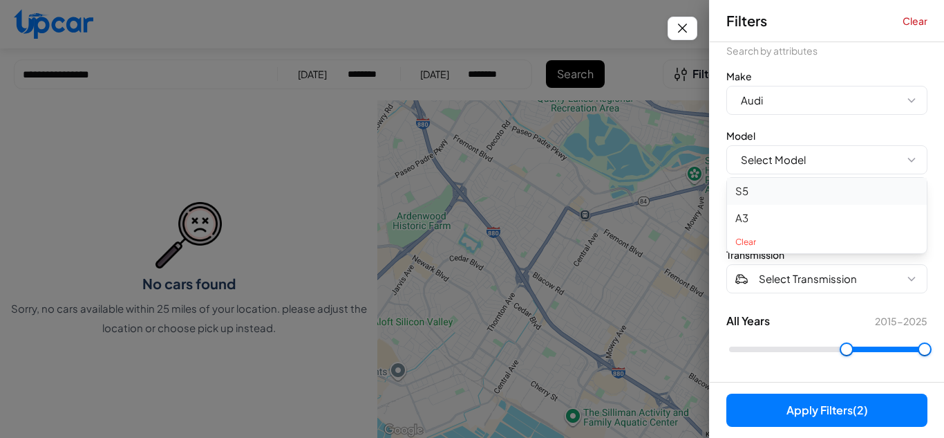
click at [746, 198] on button "S5" at bounding box center [827, 191] width 200 height 27
click at [803, 414] on button "Apply Filters (3)" at bounding box center [827, 409] width 201 height 33
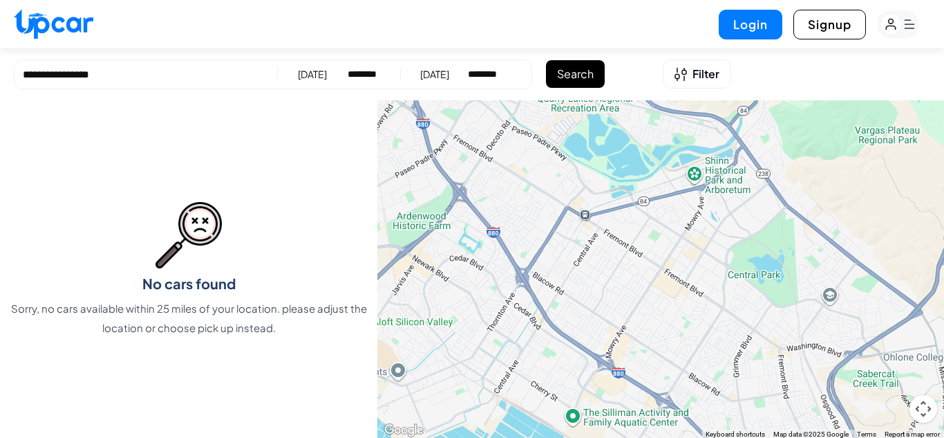
select select "********"
